Goal: Task Accomplishment & Management: Complete application form

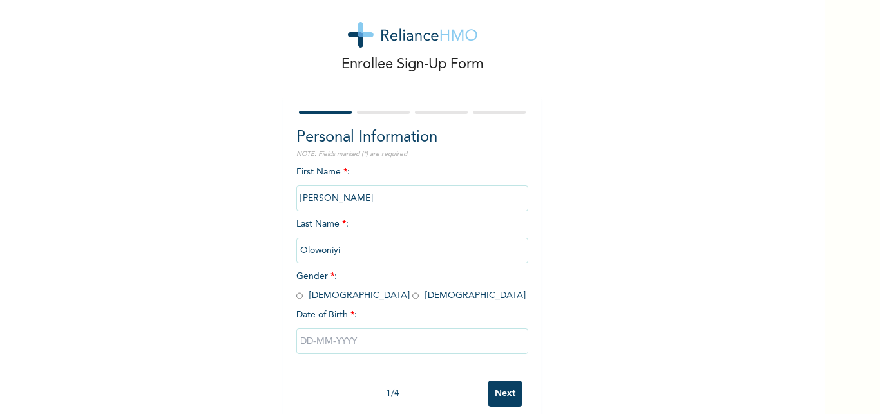
scroll to position [40, 0]
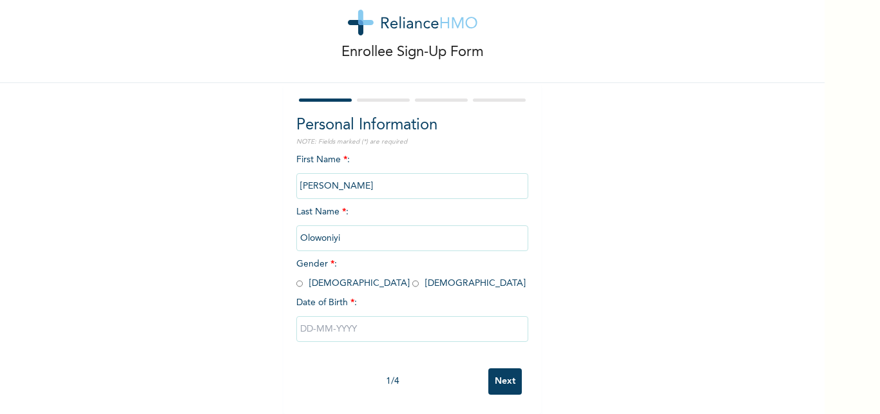
click at [296, 278] on input "radio" at bounding box center [299, 284] width 6 height 12
radio input "true"
click at [300, 320] on input "text" at bounding box center [412, 329] width 232 height 26
select select "8"
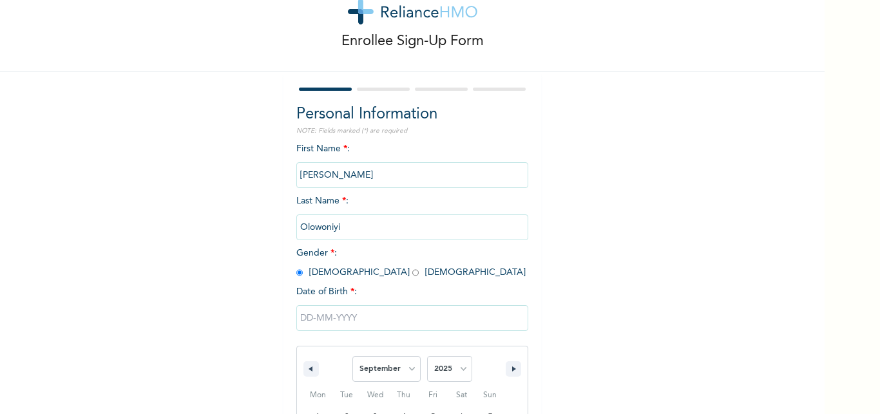
scroll to position [173, 0]
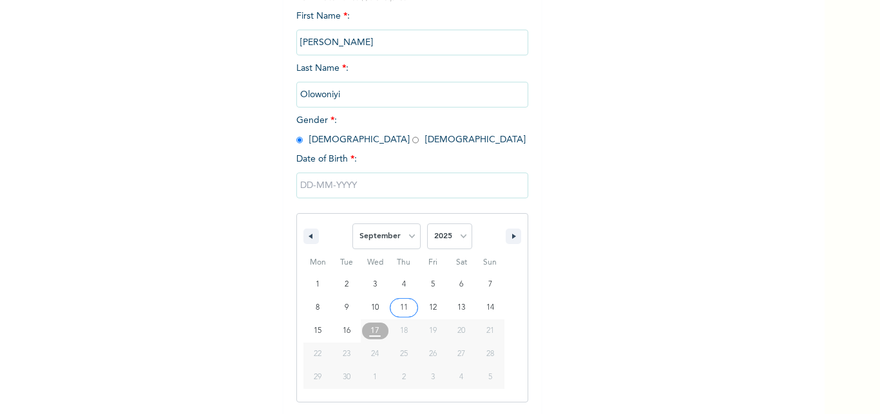
type input "[DATE]"
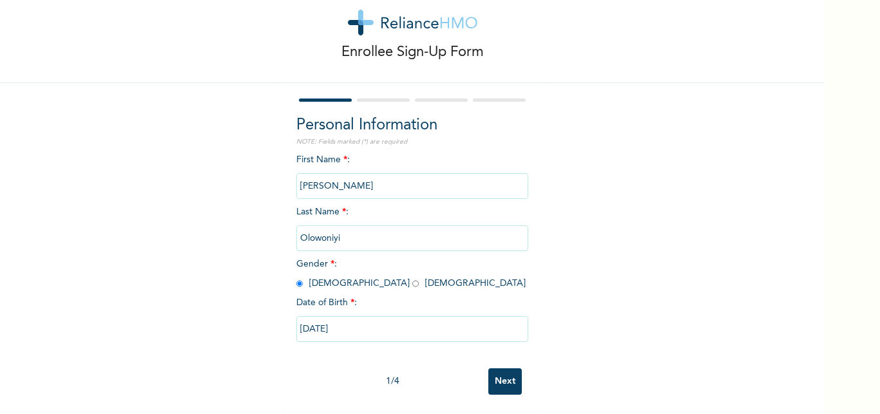
click at [337, 319] on input "[DATE]" at bounding box center [412, 329] width 232 height 26
select select "8"
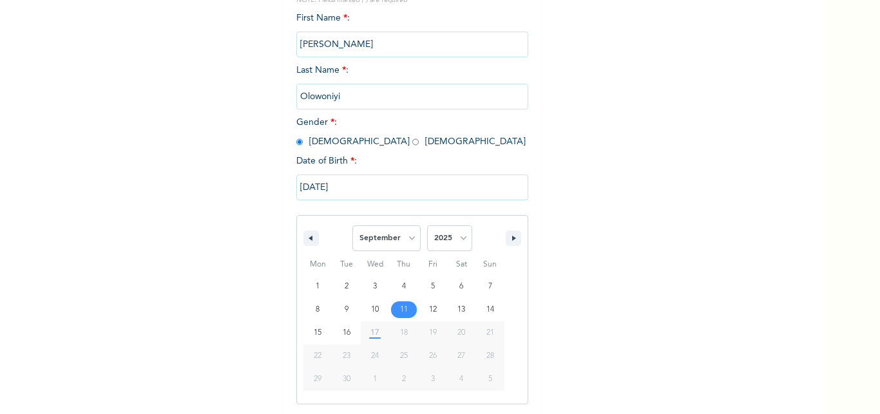
scroll to position [173, 0]
click at [350, 183] on input "[DATE]" at bounding box center [412, 186] width 232 height 26
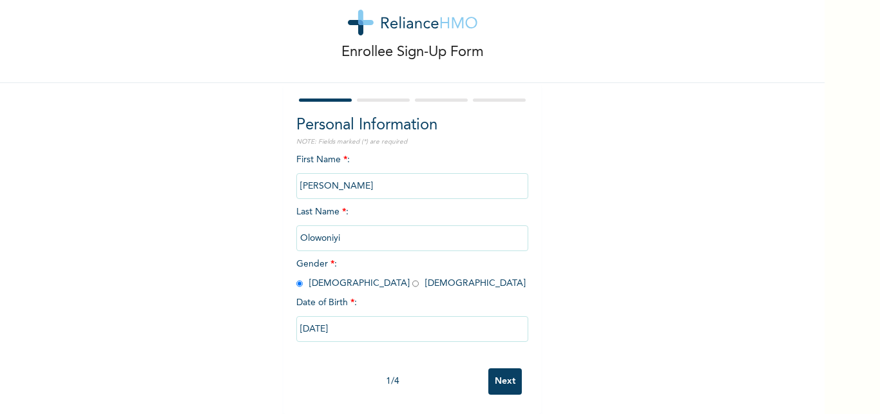
scroll to position [40, 0]
click at [350, 183] on input "[PERSON_NAME]" at bounding box center [412, 186] width 232 height 26
click at [344, 318] on input "[DATE]" at bounding box center [412, 329] width 232 height 26
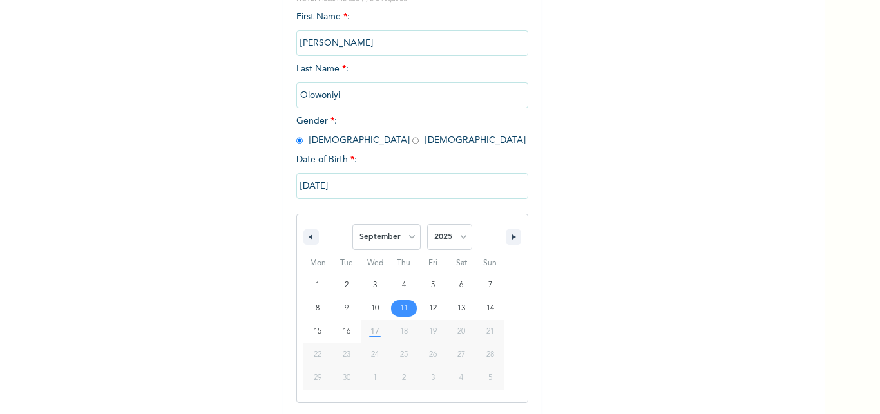
scroll to position [173, 0]
click at [408, 243] on select "January February March April May June July August September October November De…" at bounding box center [386, 236] width 68 height 26
select select "6"
click option "July" at bounding box center [0, 0] width 0 height 0
click at [446, 234] on select "2025 2024 2023 2022 2021 2020 2019 2018 2017 2016 2015 2014 2013 2012 2011 2010…" at bounding box center [449, 236] width 45 height 26
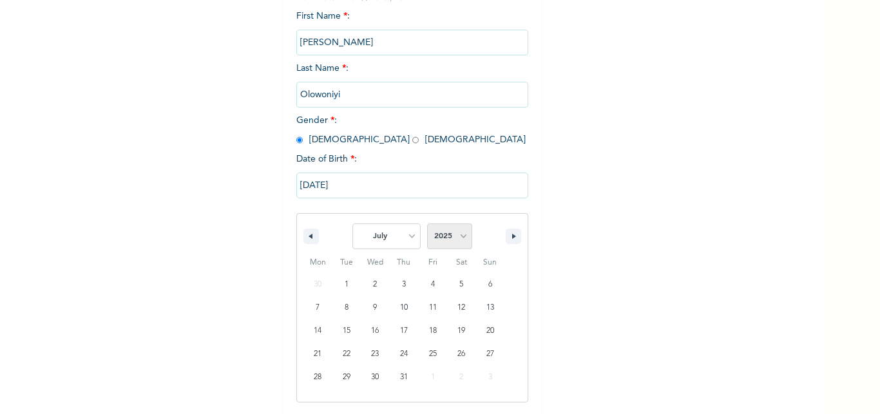
click at [449, 242] on select "2025 2024 2023 2022 2021 2020 2019 2018 2017 2016 2015 2014 2013 2012 2011 2010…" at bounding box center [449, 236] width 45 height 26
select select "1961"
click option "1961" at bounding box center [0, 0] width 0 height 0
type input "[DATE]"
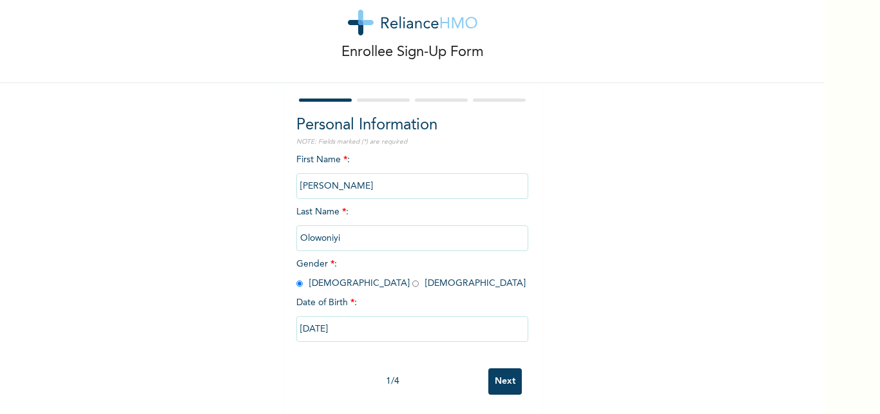
click at [504, 375] on input "Next" at bounding box center [504, 381] width 33 height 26
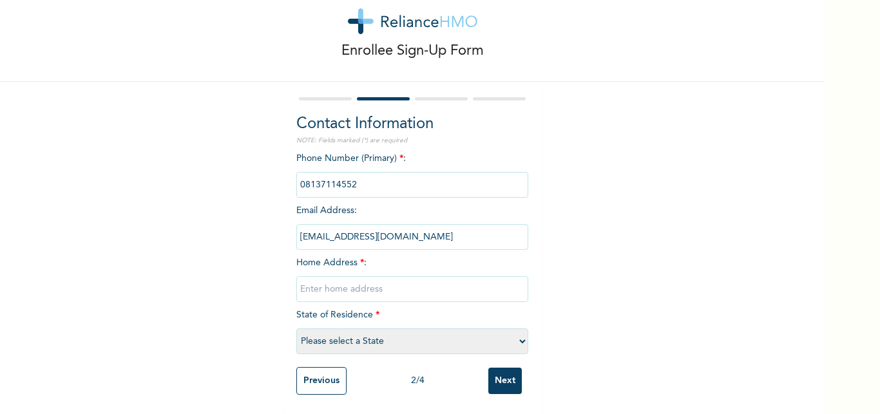
click at [296, 280] on input "text" at bounding box center [412, 289] width 232 height 26
type input "[GEOGRAPHIC_DATA] off [GEOGRAPHIC_DATA][PERSON_NAME]"
click at [316, 373] on input "Previous" at bounding box center [321, 381] width 50 height 28
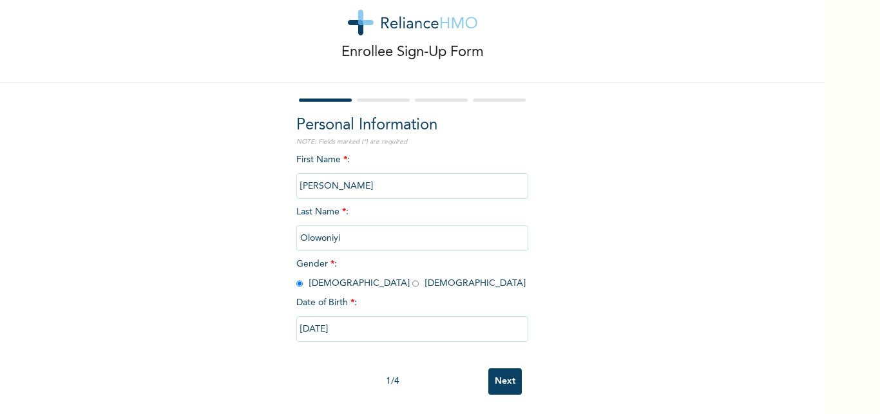
click at [504, 370] on input "Next" at bounding box center [504, 381] width 33 height 26
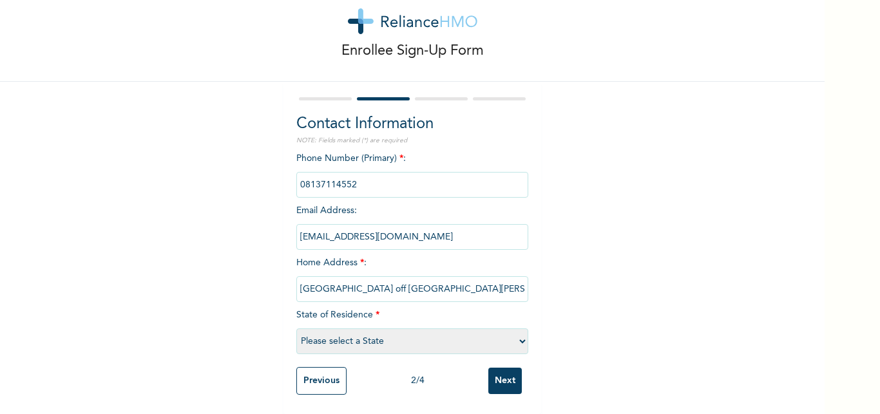
click at [498, 280] on input "[GEOGRAPHIC_DATA] off [GEOGRAPHIC_DATA][PERSON_NAME]" at bounding box center [412, 289] width 232 height 26
type input "M"
type input "Kubwa Arab Road Abuja FCT"
select select "15"
click option "Abuja (FCT)" at bounding box center [0, 0] width 0 height 0
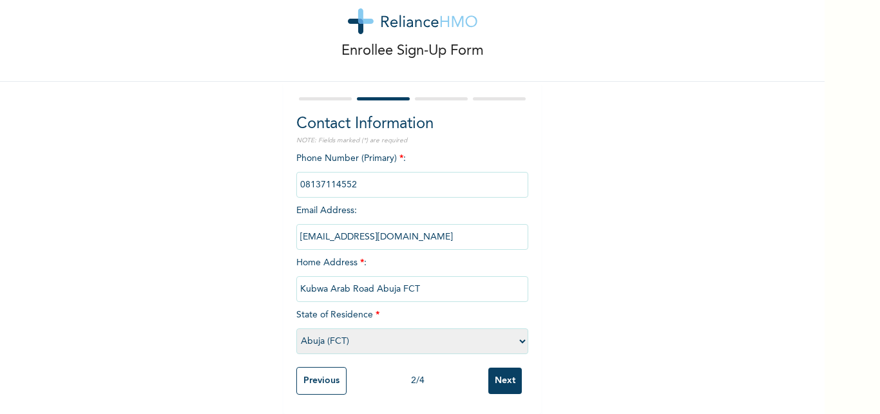
click at [506, 370] on input "Next" at bounding box center [504, 381] width 33 height 26
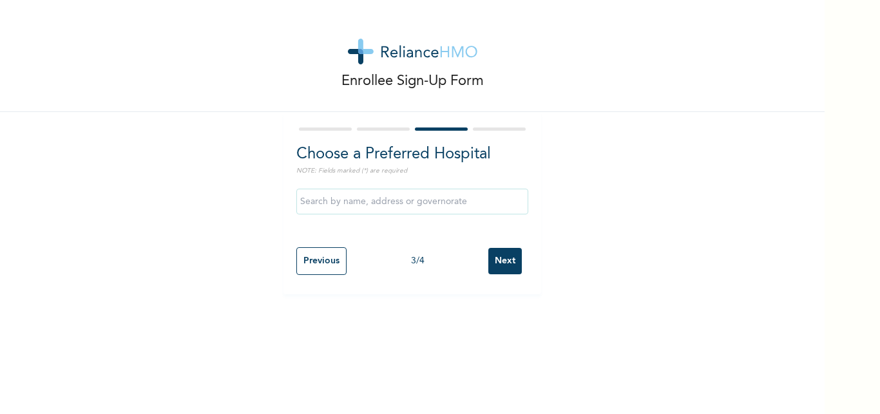
scroll to position [0, 0]
click at [499, 259] on input "Next" at bounding box center [504, 261] width 33 height 26
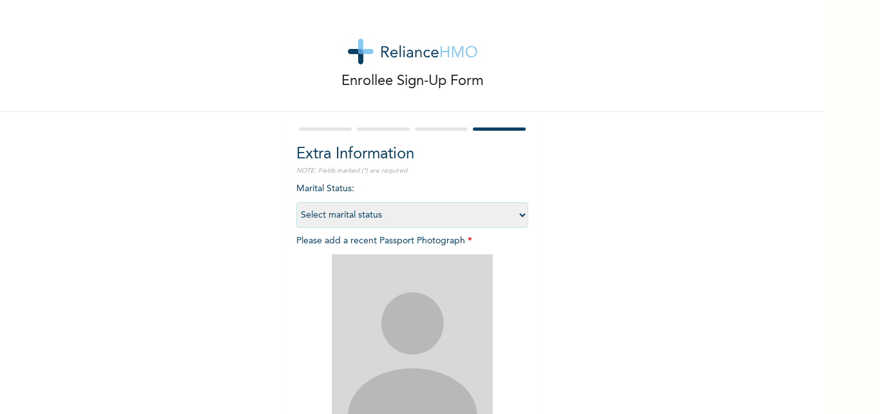
select select "2"
click option "Married" at bounding box center [0, 0] width 0 height 0
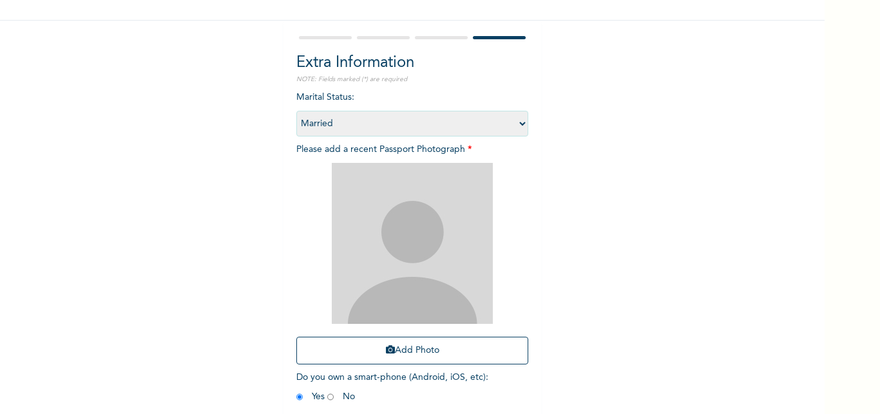
scroll to position [126, 0]
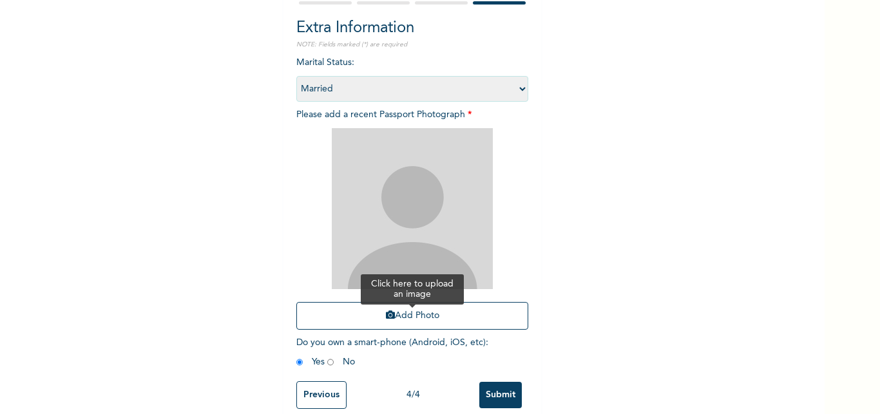
click at [406, 318] on button "Add Photo" at bounding box center [412, 316] width 232 height 28
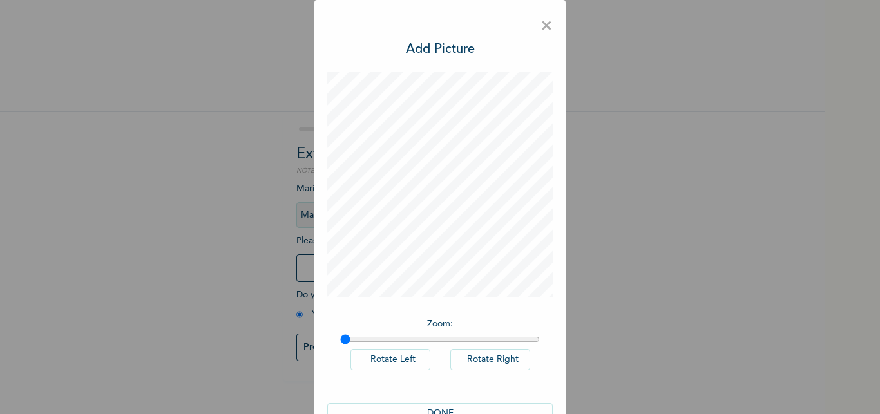
scroll to position [0, 0]
click at [430, 25] on div "× Add Picture Zoom : Rotate Left Rotate Right DONE" at bounding box center [439, 225] width 251 height 450
click at [433, 50] on h3 "Add Picture" at bounding box center [440, 49] width 69 height 19
click at [423, 53] on h3 "Add Picture" at bounding box center [440, 49] width 69 height 19
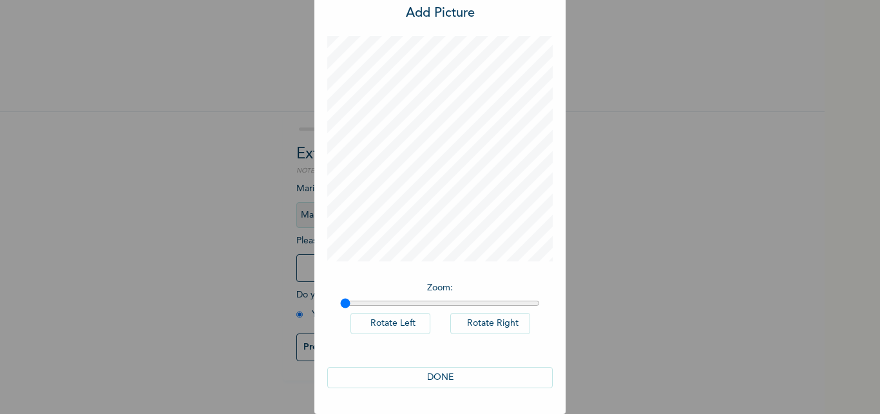
click at [390, 380] on button "DONE" at bounding box center [439, 377] width 225 height 21
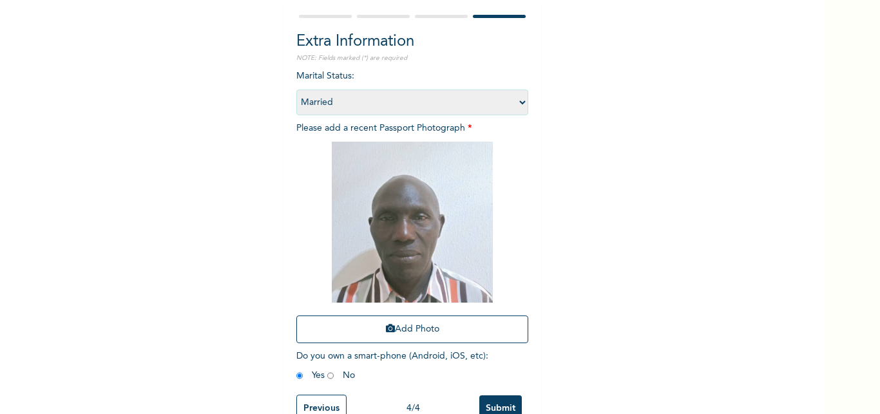
scroll to position [151, 0]
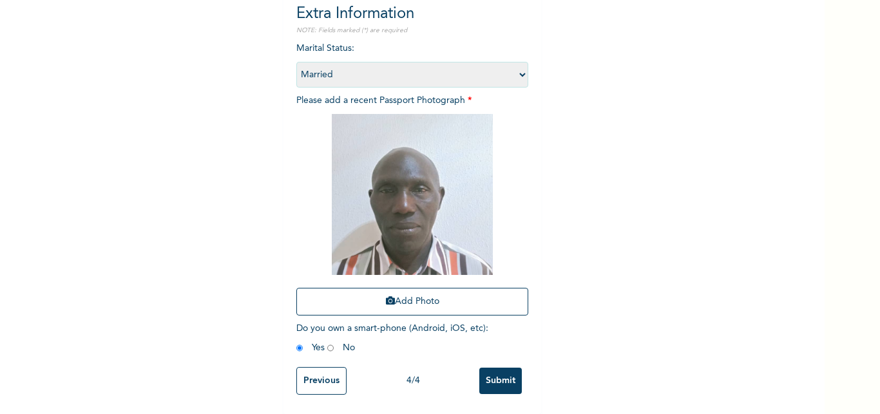
click at [498, 368] on input "Submit" at bounding box center [500, 381] width 43 height 26
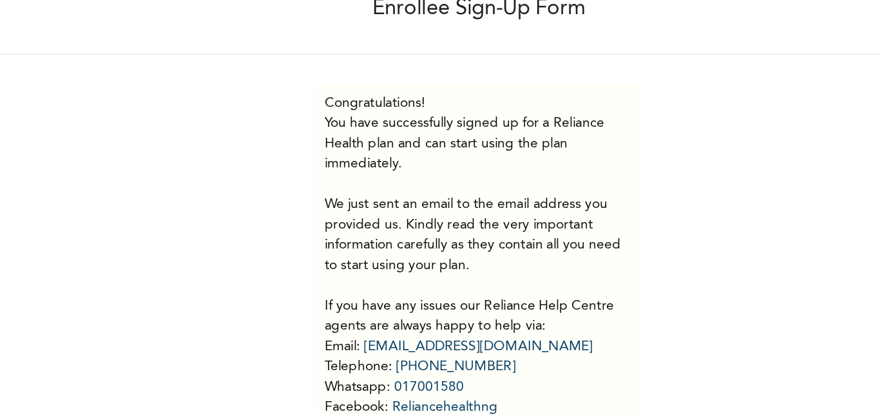
scroll to position [30, 0]
